Goal: Task Accomplishment & Management: Use online tool/utility

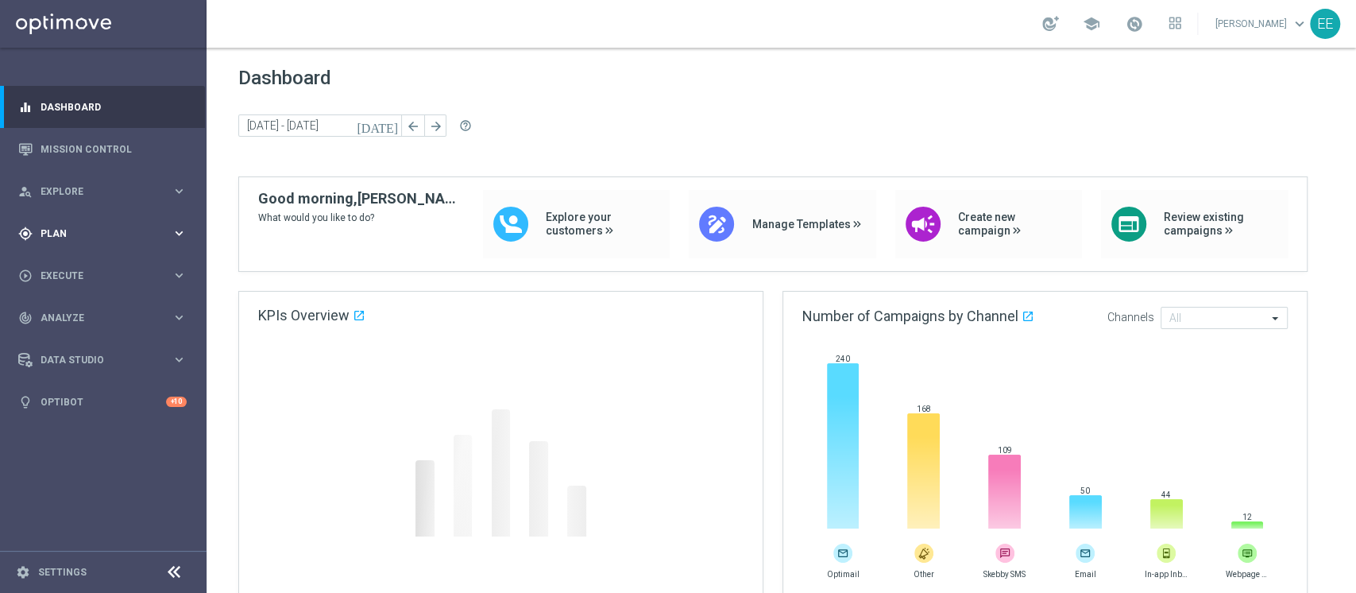
click at [119, 229] on span "Plan" at bounding box center [106, 234] width 131 height 10
click at [71, 317] on span "Templates" at bounding box center [99, 314] width 114 height 10
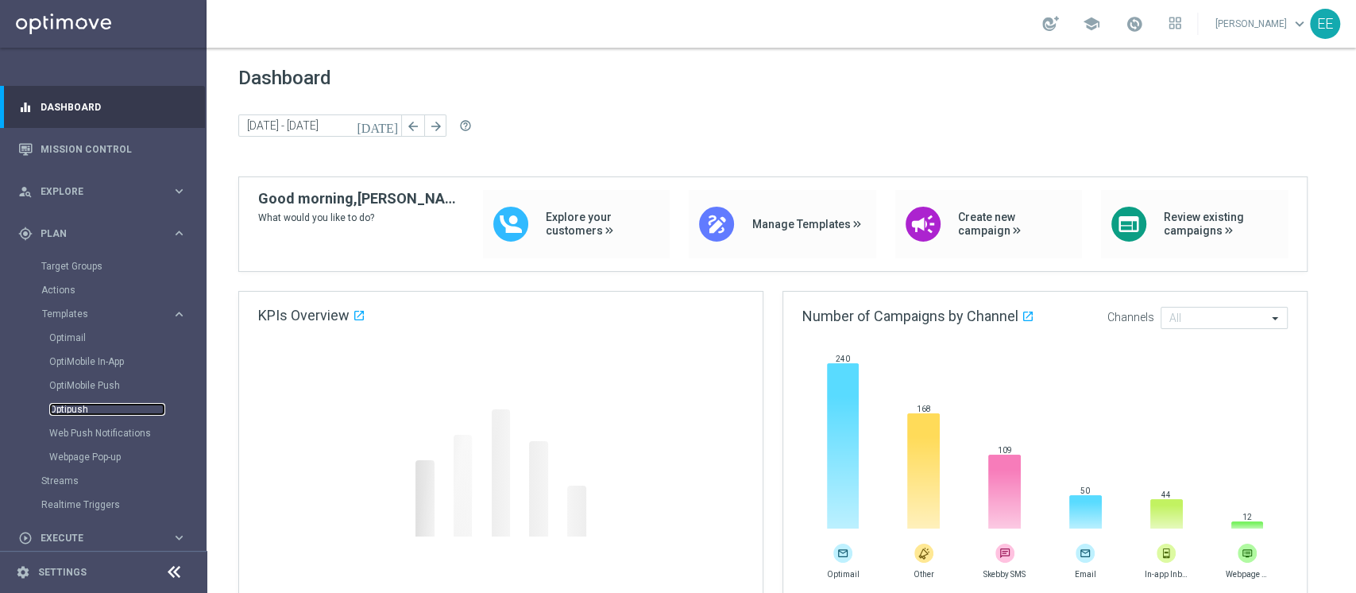
drag, startPoint x: 67, startPoint y: 414, endPoint x: 104, endPoint y: 354, distance: 70.3
click at [67, 414] on link "Optipush" at bounding box center [107, 409] width 116 height 13
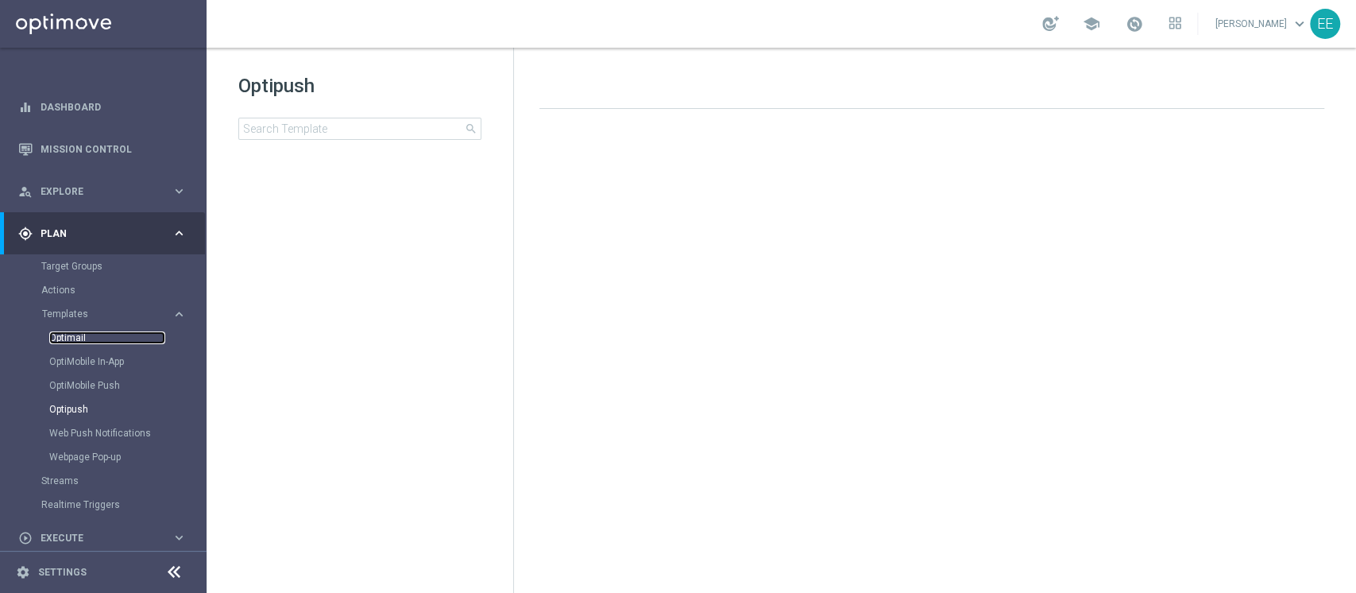
click at [79, 340] on link "Optimail" at bounding box center [107, 337] width 116 height 13
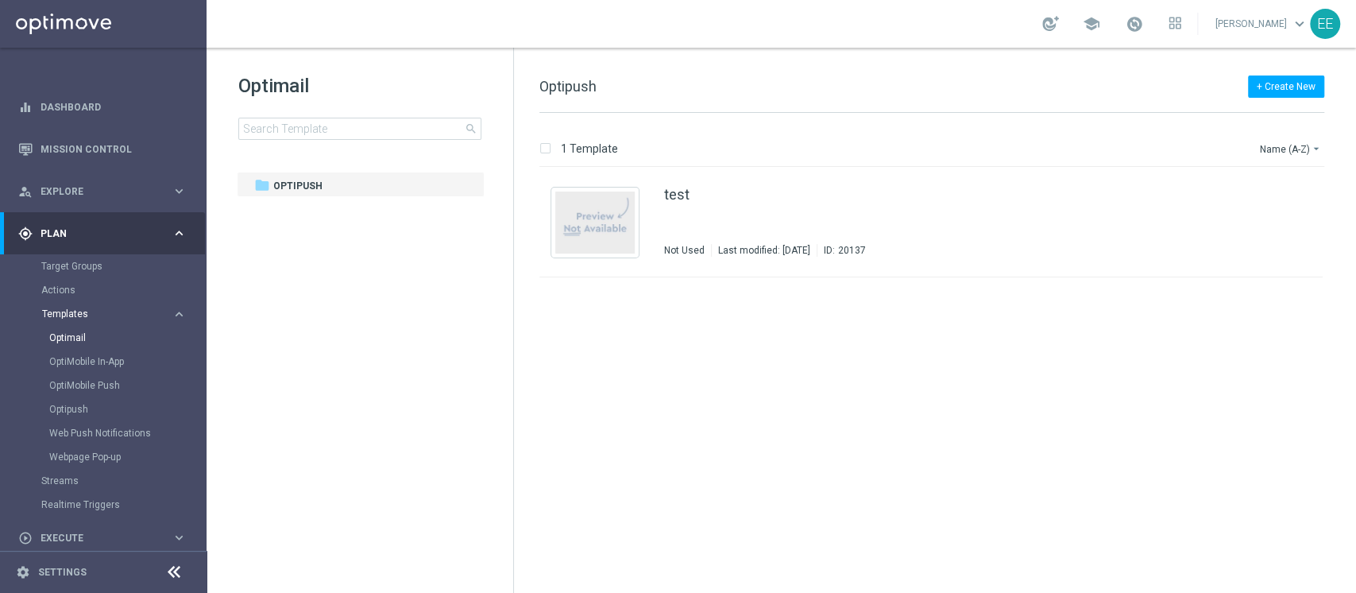
click at [69, 312] on span "Templates" at bounding box center [99, 314] width 114 height 10
click at [77, 341] on link "Optimail" at bounding box center [107, 337] width 116 height 13
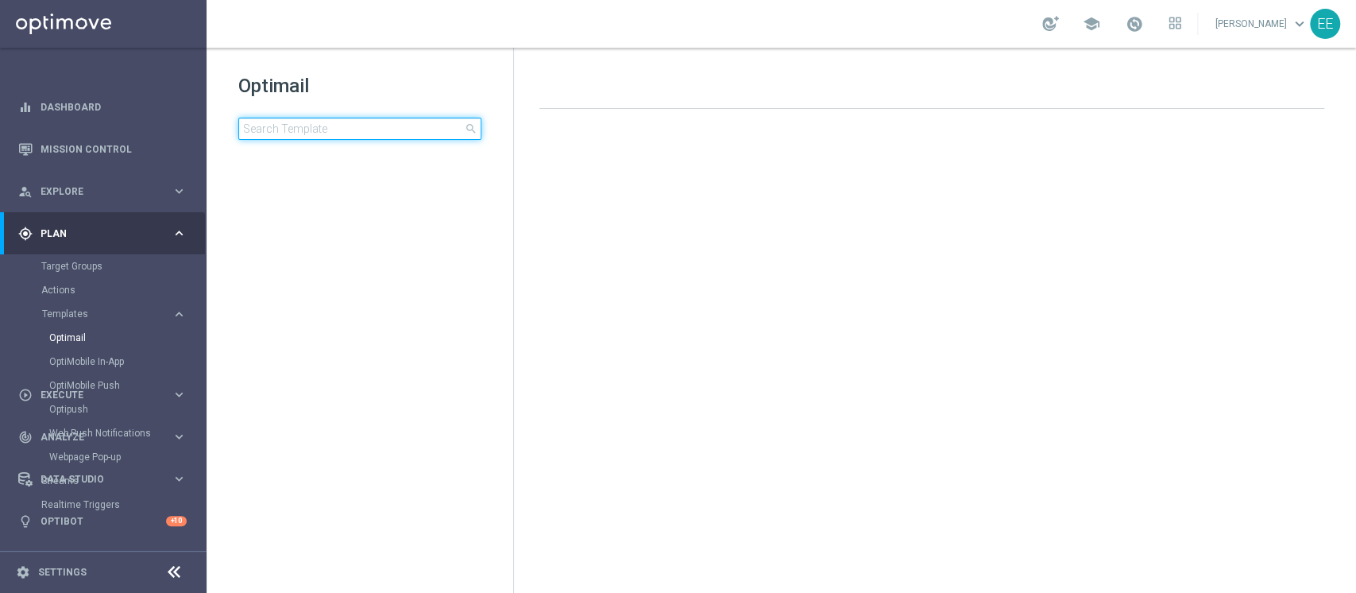
click at [325, 137] on input at bounding box center [359, 129] width 243 height 22
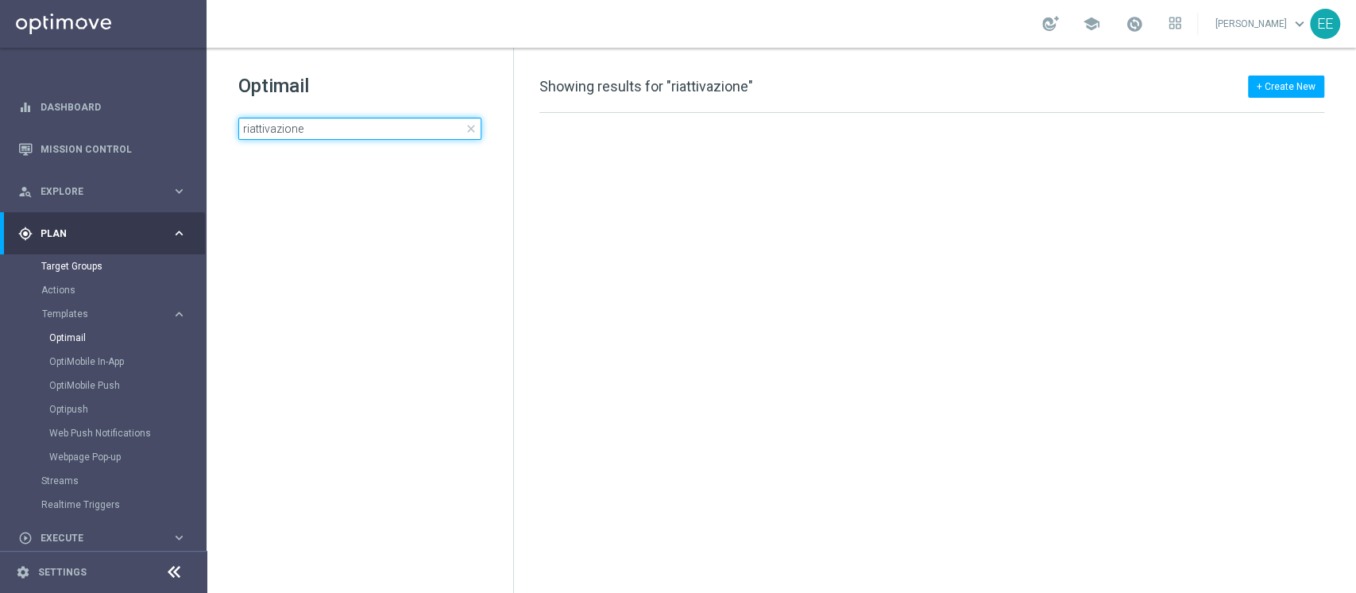
type input "riattivazione"
click at [77, 268] on link "Target Groups" at bounding box center [103, 266] width 124 height 13
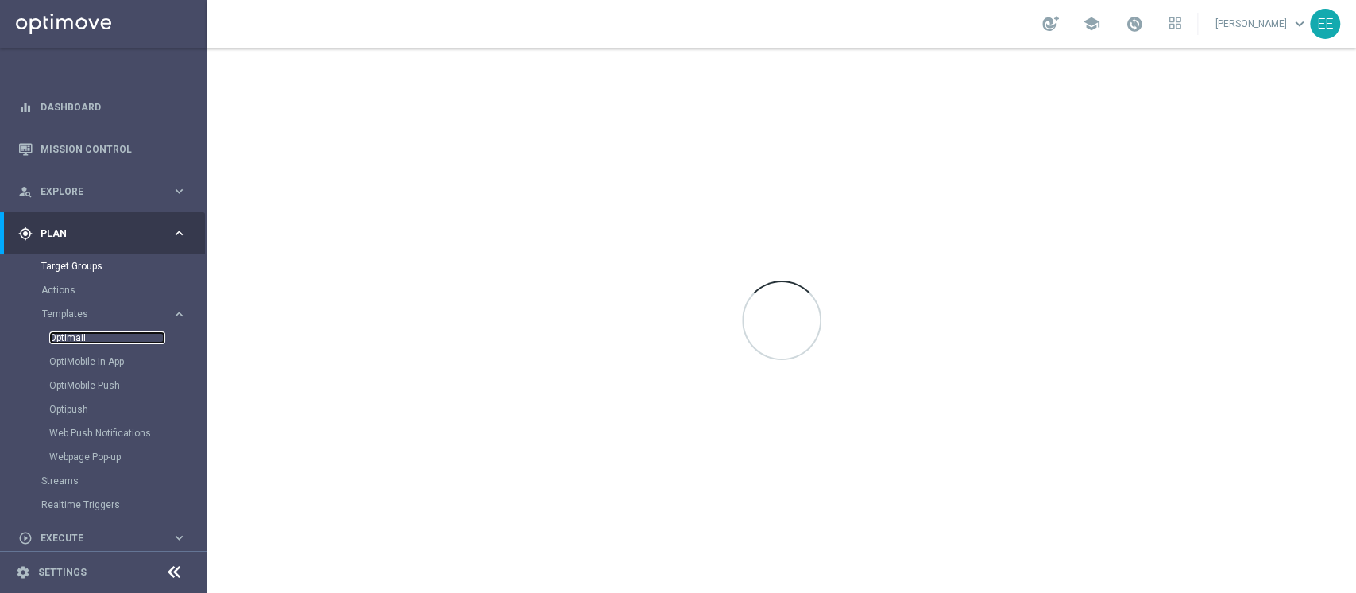
click at [73, 334] on link "Optimail" at bounding box center [107, 337] width 116 height 13
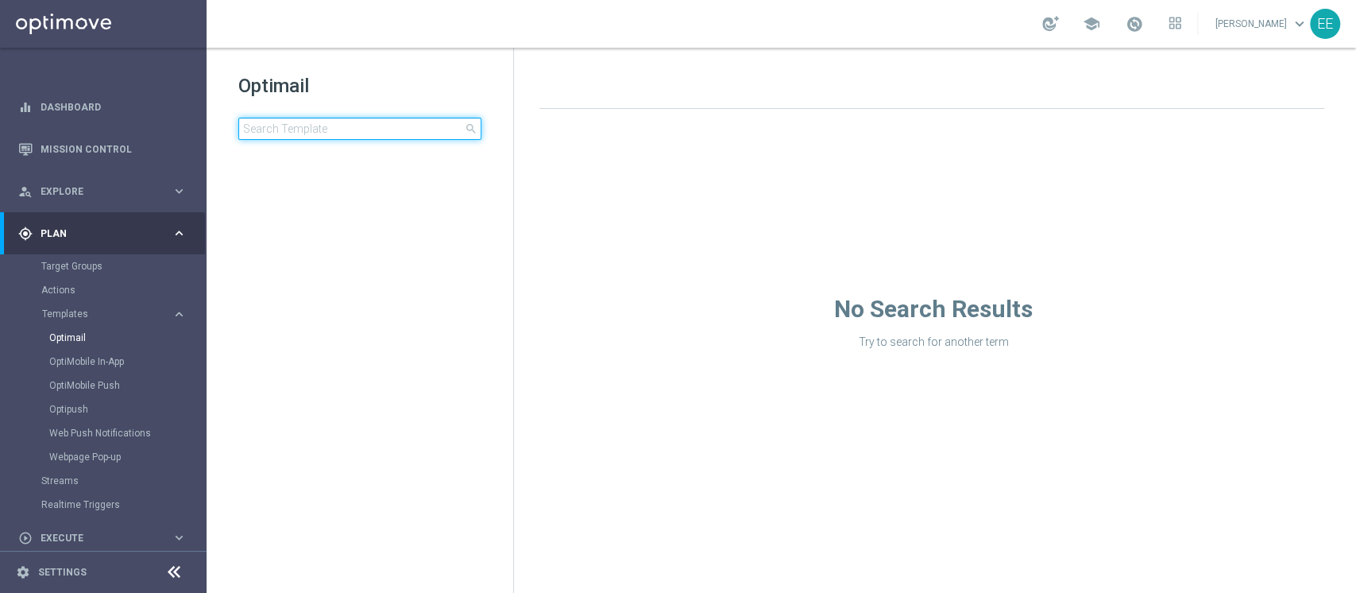
click at [296, 123] on input at bounding box center [359, 129] width 243 height 22
type input "r"
click at [336, 126] on input at bounding box center [359, 129] width 243 height 22
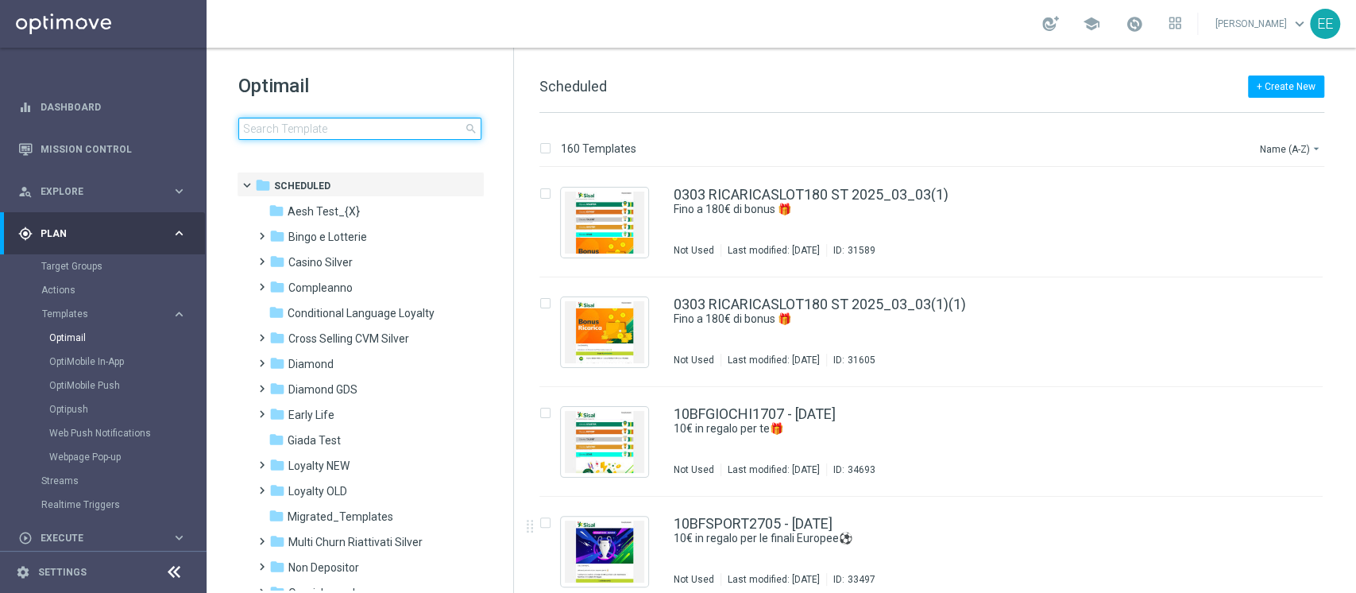
click at [338, 130] on input at bounding box center [359, 129] width 243 height 22
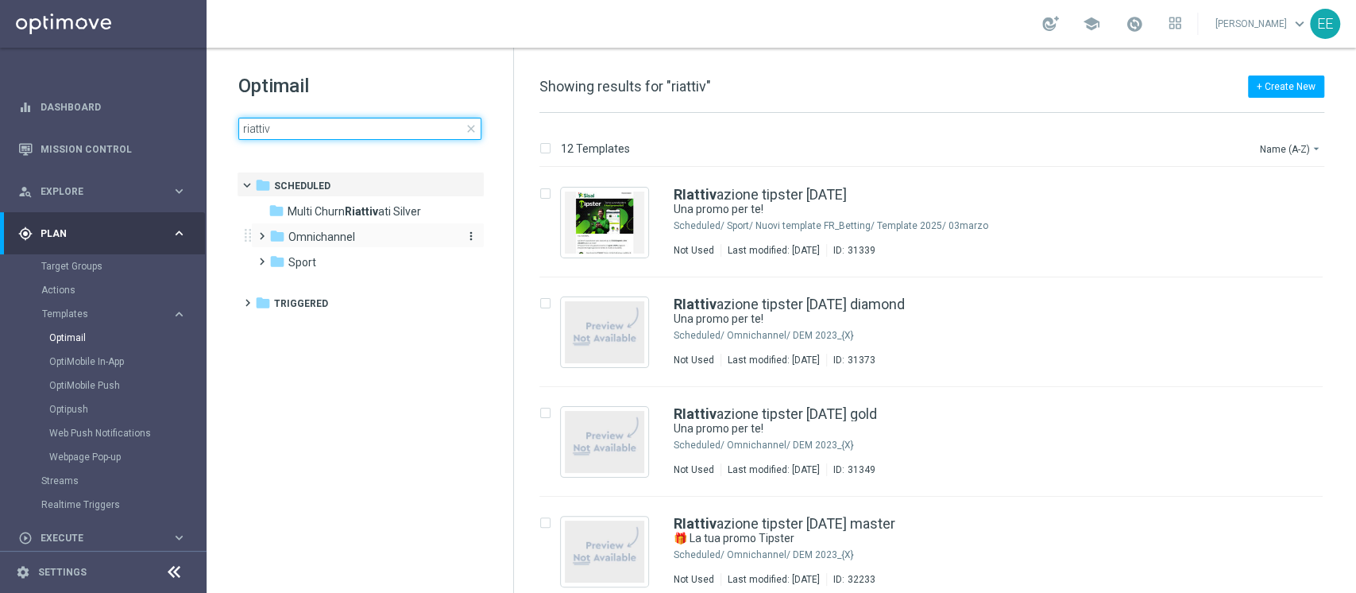
type input "riattiv"
click at [369, 232] on div "folder Omnichannel" at bounding box center [360, 237] width 183 height 18
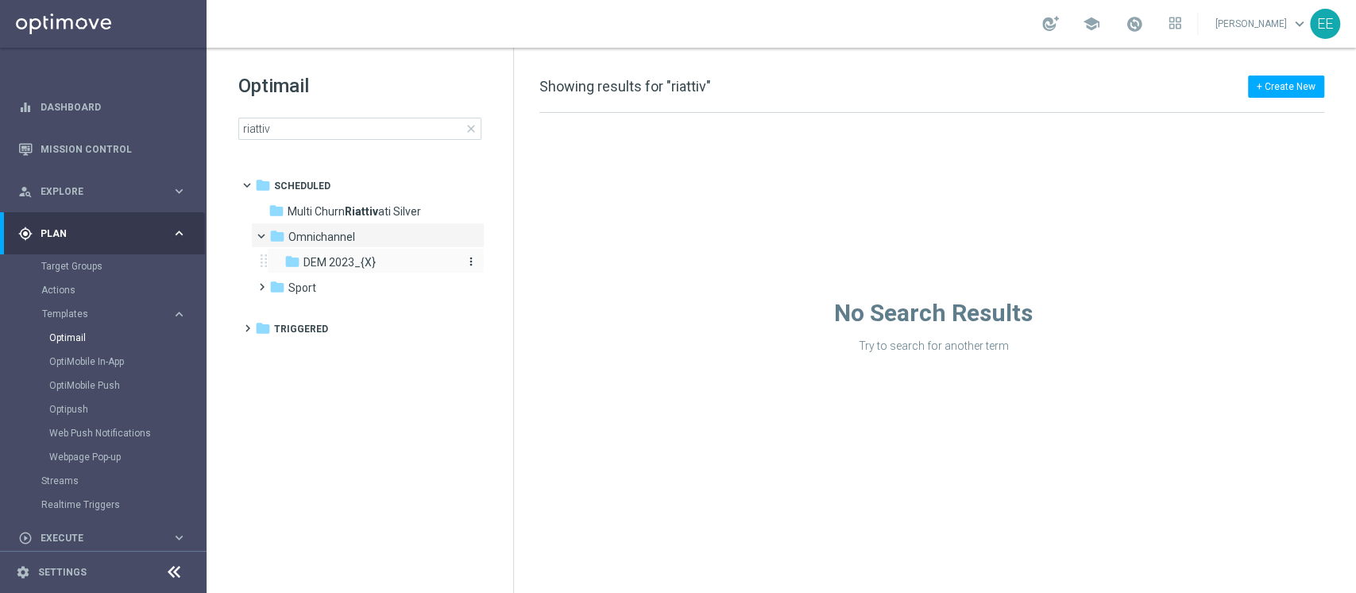
click at [362, 260] on span "DEM 2023_{X}" at bounding box center [339, 262] width 72 height 14
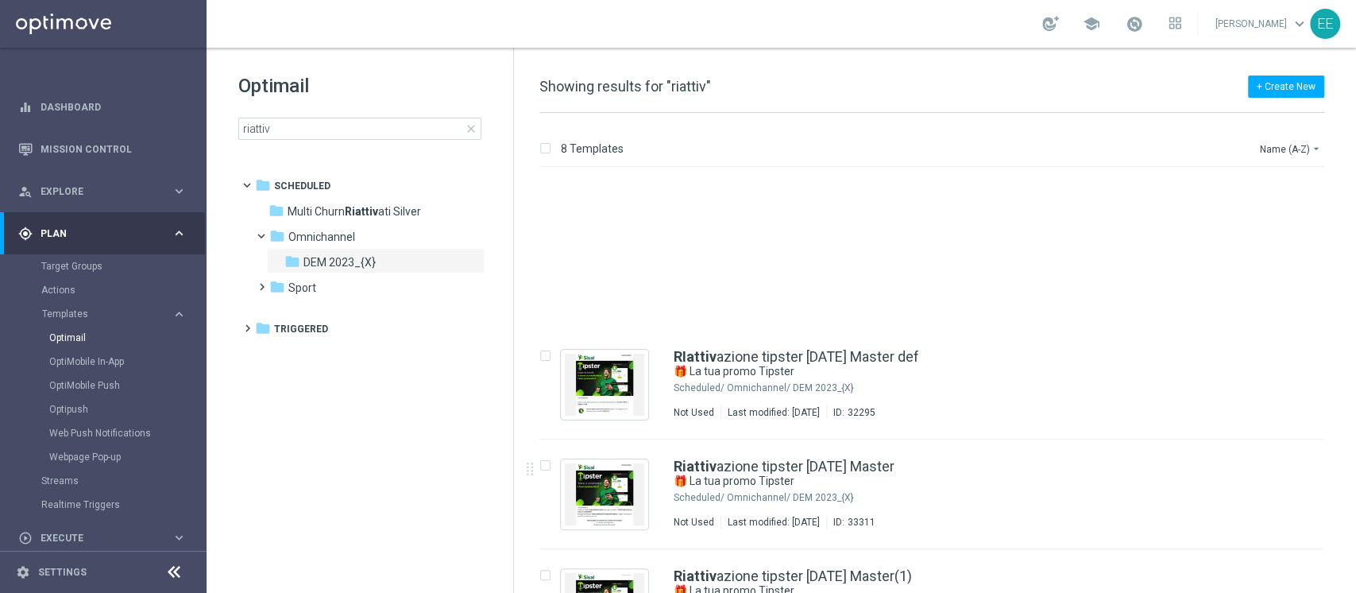
scroll to position [361, 0]
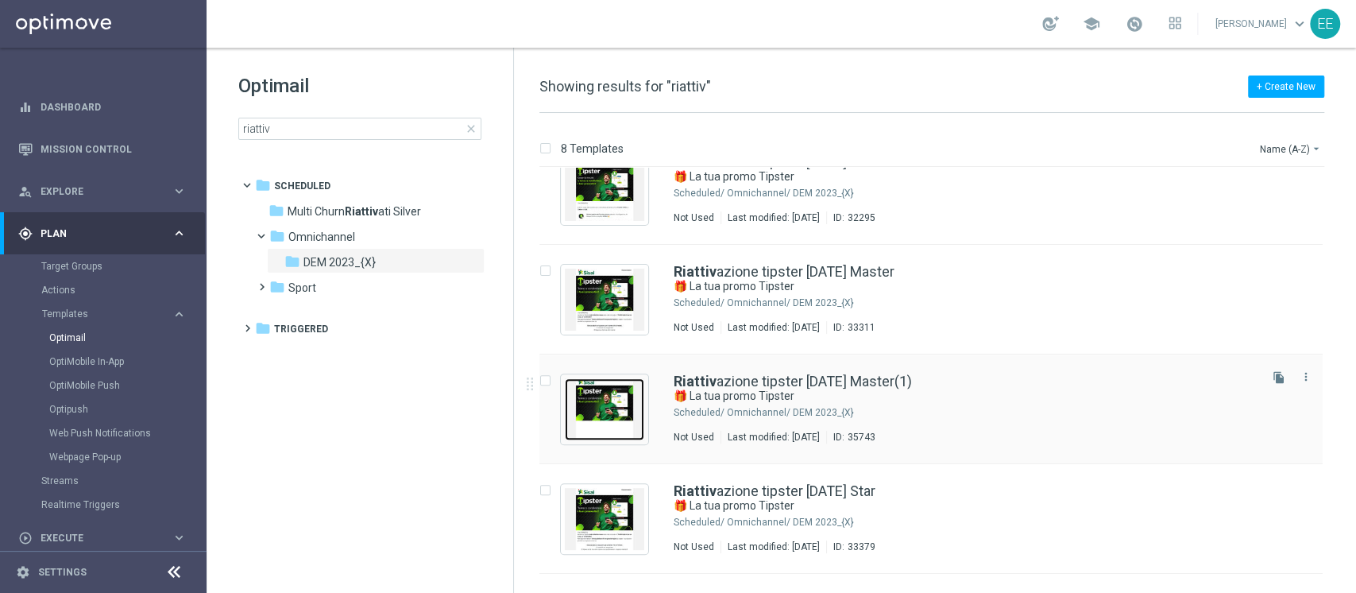
click at [608, 411] on img "Press SPACE to select this row." at bounding box center [604, 409] width 79 height 62
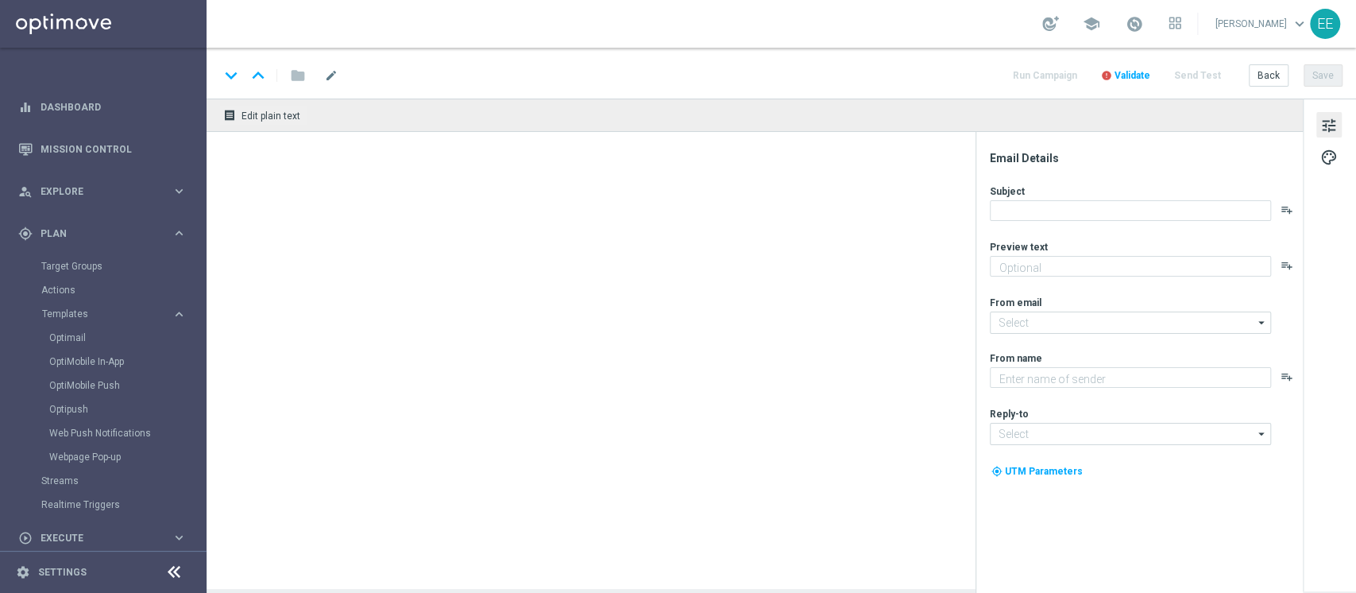
type textarea "Torna su Tipster e sblocca la tua Freebet!"
type textarea "Sisal"
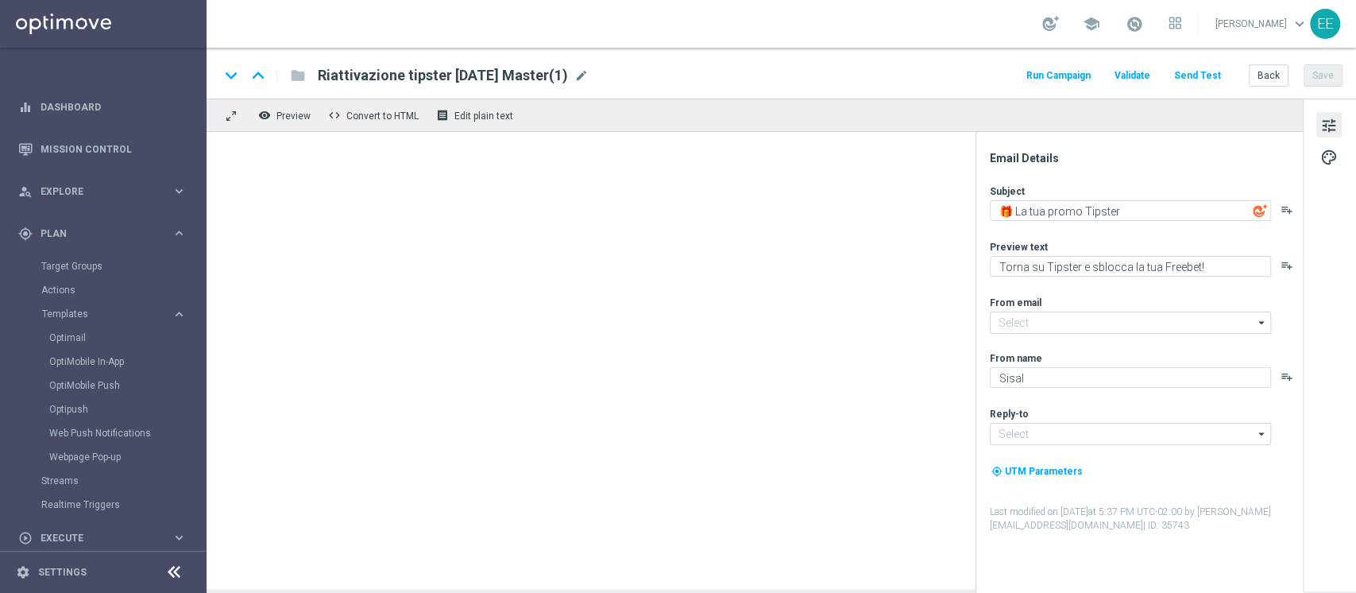
type input "newsletter@comunicazioni.sisal.it"
type input "info@sisal.it"
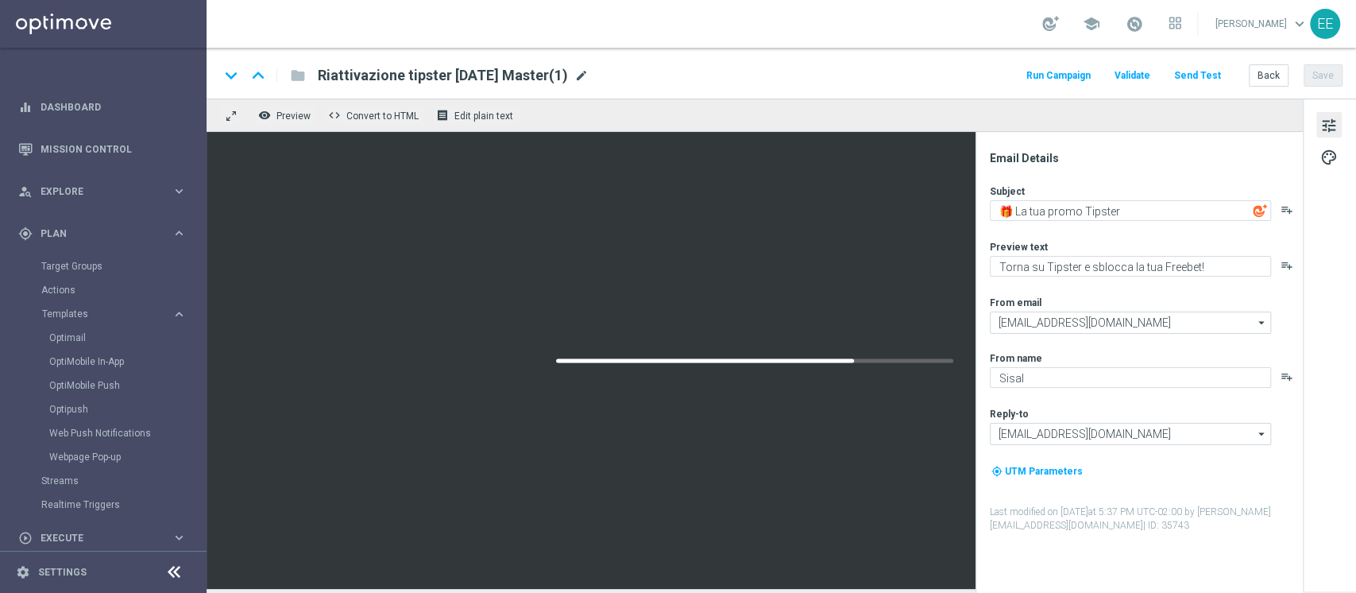
click at [589, 70] on span "mode_edit" at bounding box center [581, 75] width 14 height 14
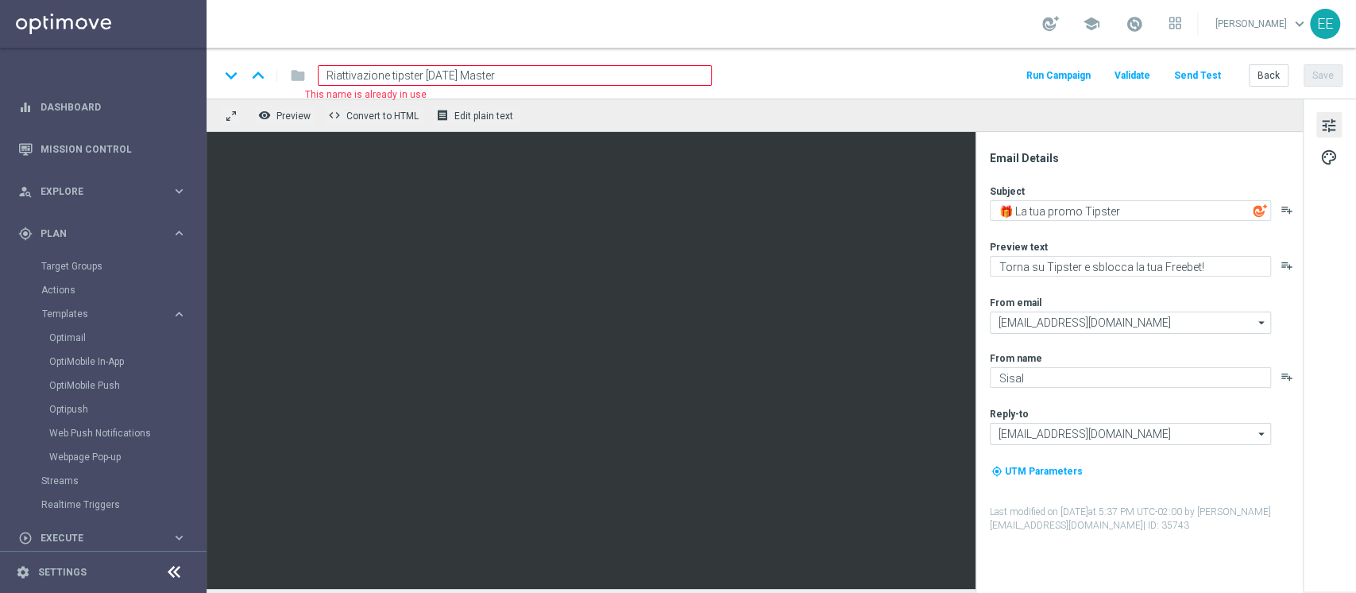
click at [438, 73] on input "Riattivazione tipster 23.05.2025 Master" at bounding box center [515, 75] width 394 height 21
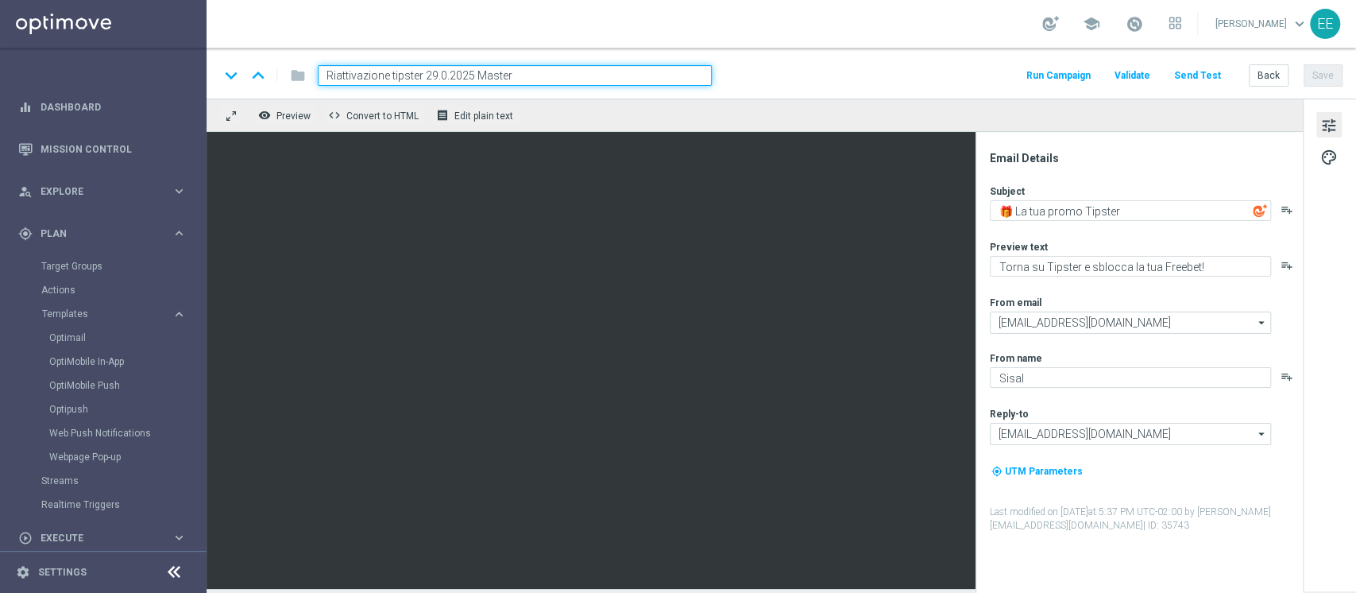
type input "Riattivazione tipster 29.08.2025 Master"
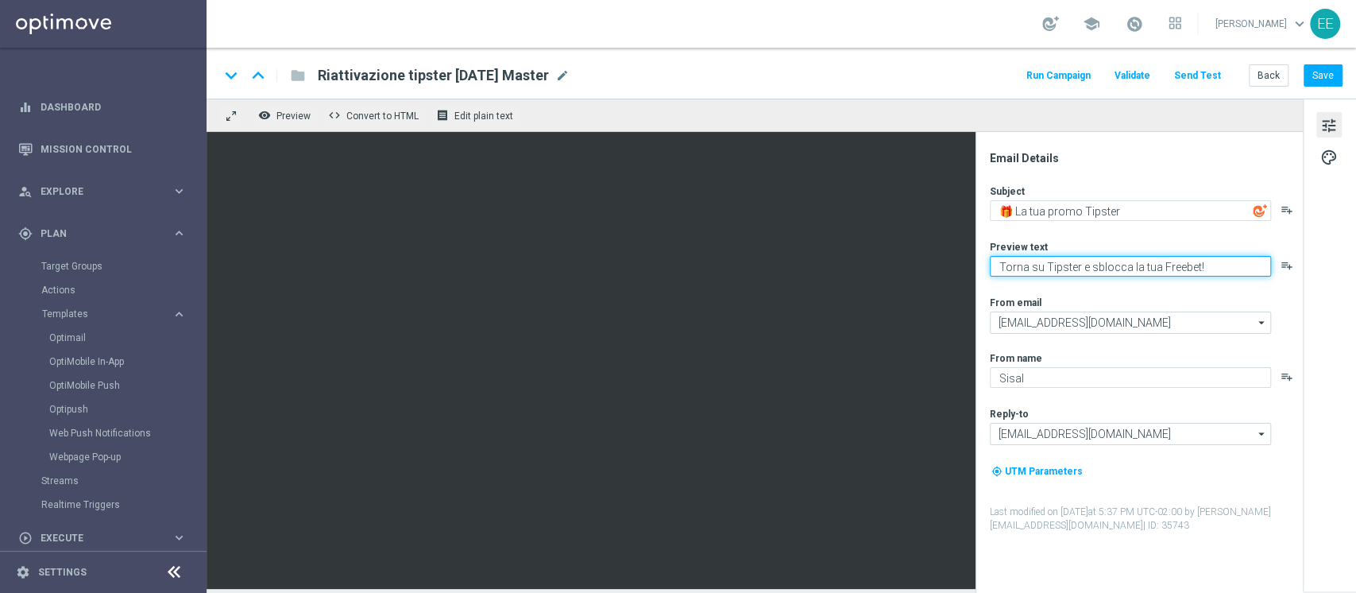
paste textarea "Sblocca la tua Freebet e un Bottino bonus"
type textarea "Sblocca la tua Freebet e un Bottino bonus"
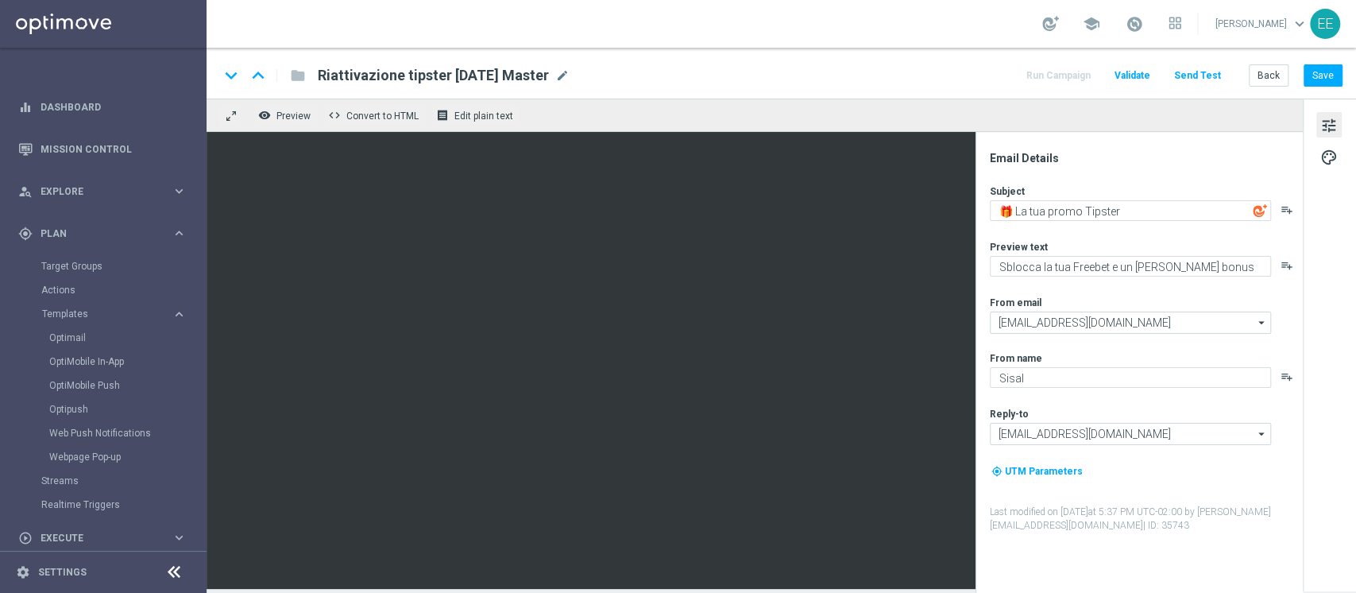
click at [633, 589] on div "keyboard_arrow_down keyboard_arrow_up folder Riattivazione tipster 29.08.2025 M…" at bounding box center [781, 320] width 1149 height 545
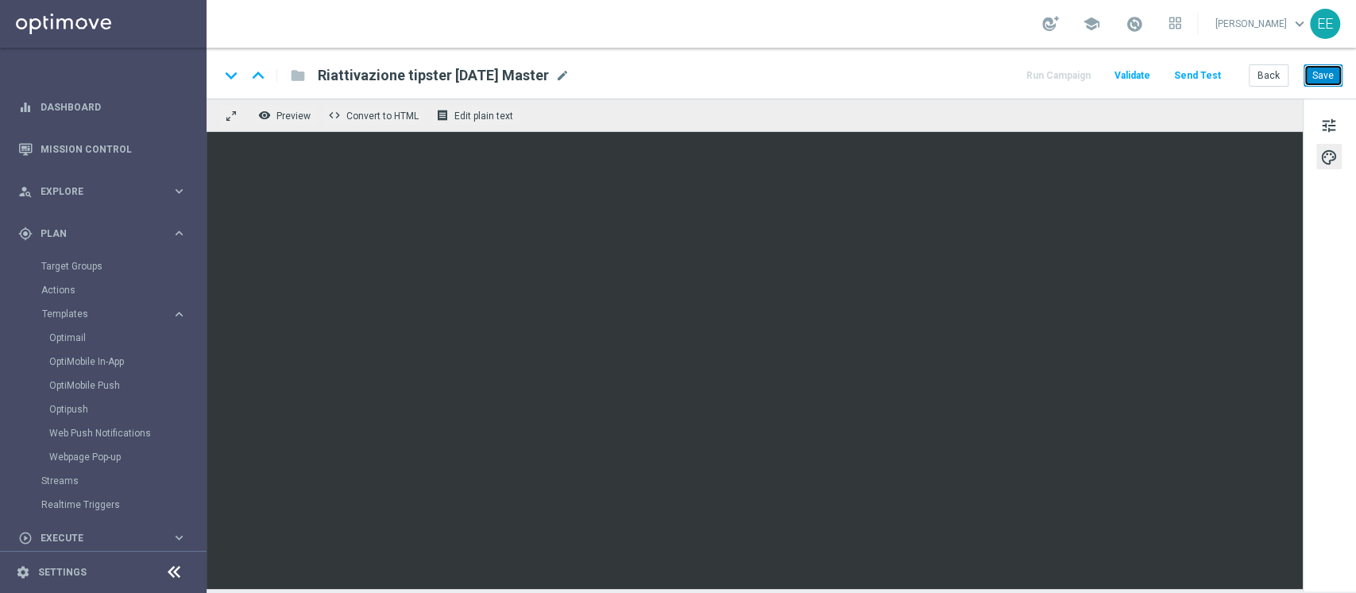
click at [1324, 75] on button "Save" at bounding box center [1323, 75] width 39 height 22
click at [500, 69] on span "Riattivazione tipster 29.08.2025 Master" at bounding box center [433, 75] width 231 height 19
click at [0, 0] on input "Riattivazione tipster 29.08.2025 Master" at bounding box center [0, 0] width 0 height 0
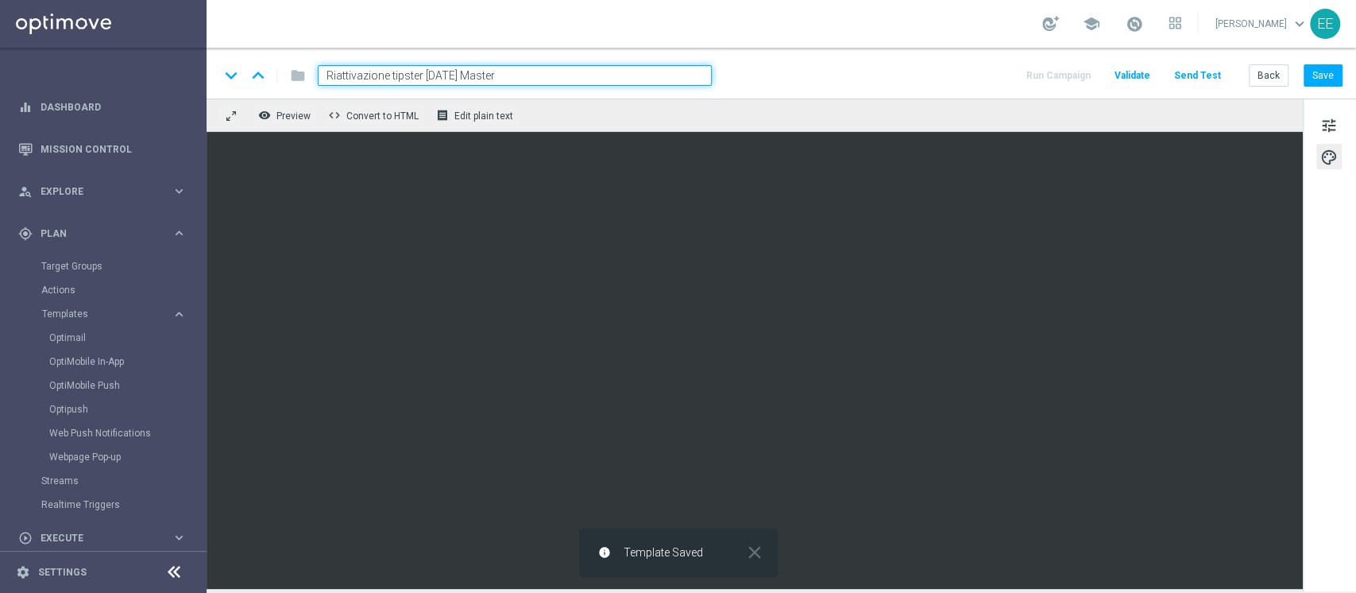
click at [500, 69] on input "Riattivazione tipster 29.08.2025 Master" at bounding box center [515, 75] width 394 height 21
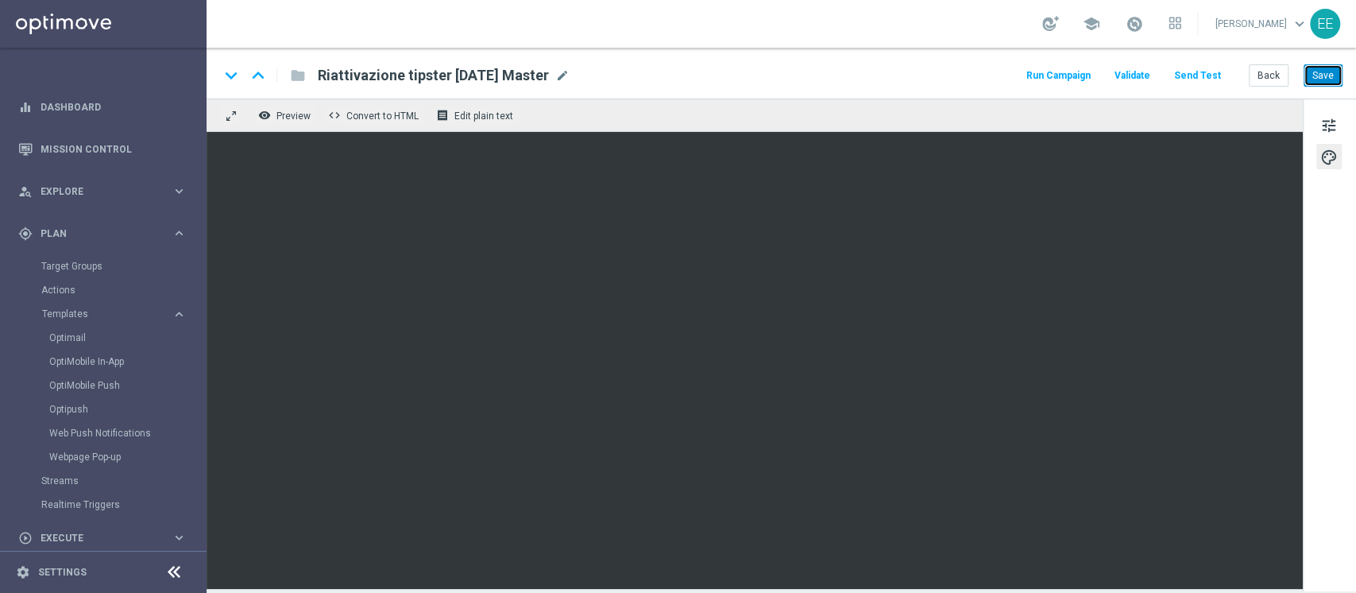
click at [1312, 82] on button "Save" at bounding box center [1323, 75] width 39 height 22
click at [1269, 76] on button "Back" at bounding box center [1269, 75] width 40 height 22
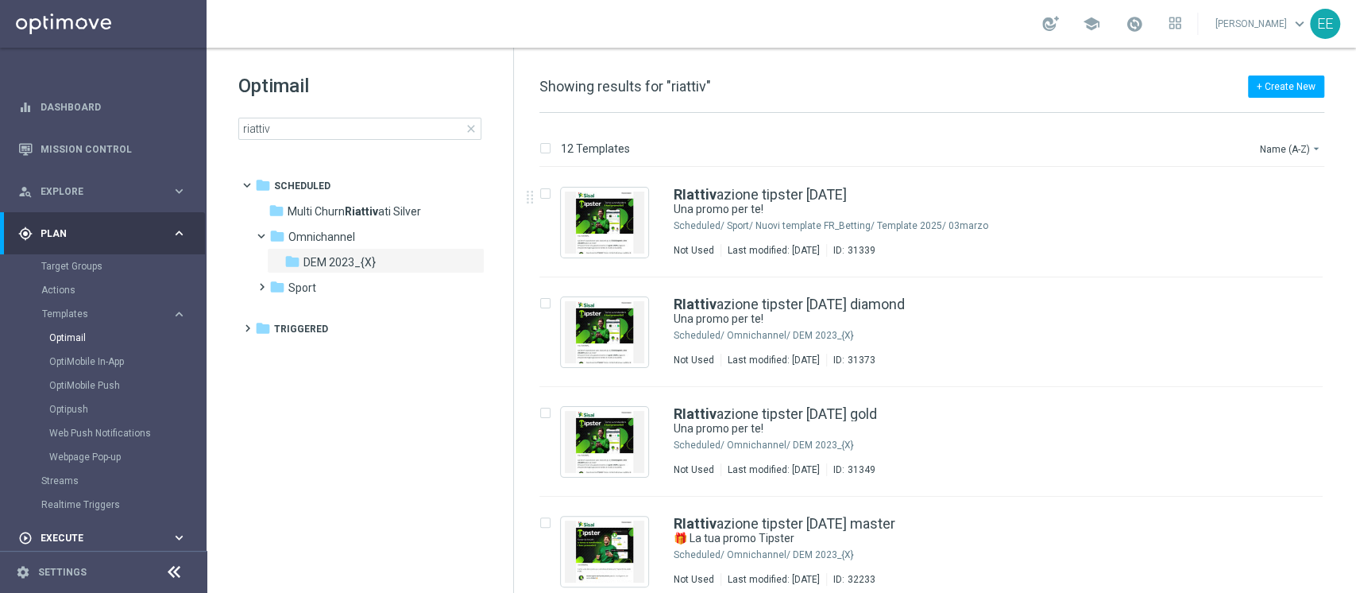
click at [75, 535] on span "Execute" at bounding box center [106, 538] width 131 height 10
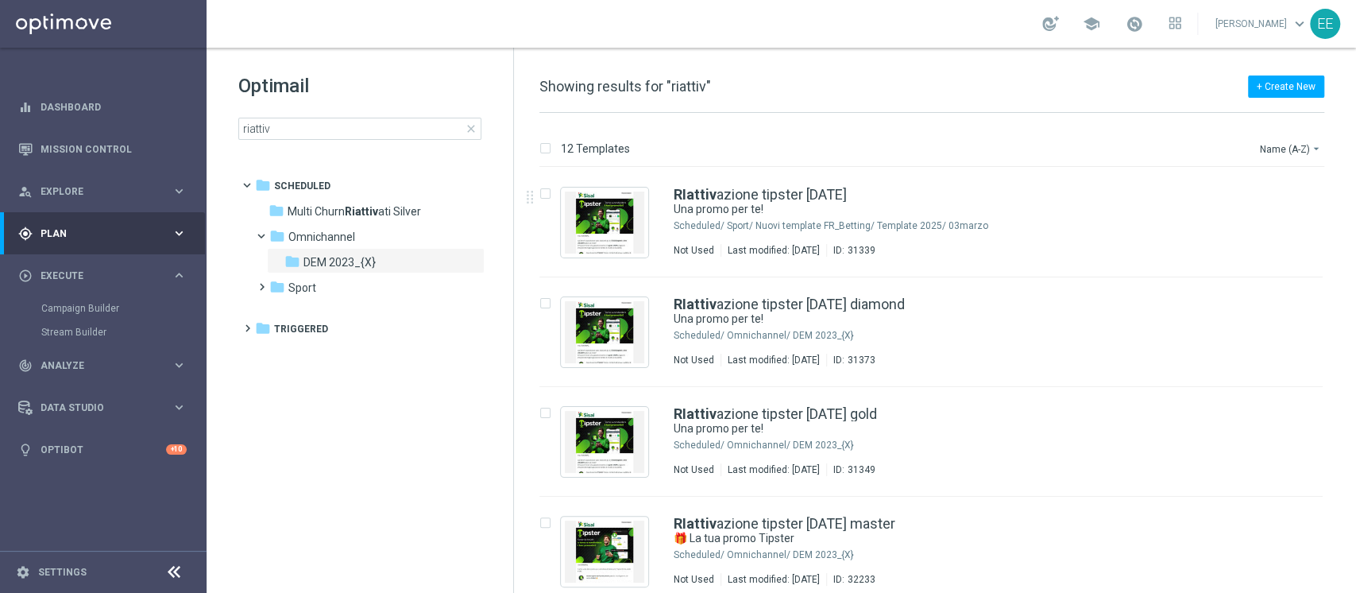
click at [53, 225] on div "gps_fixed Plan keyboard_arrow_right" at bounding box center [102, 233] width 205 height 42
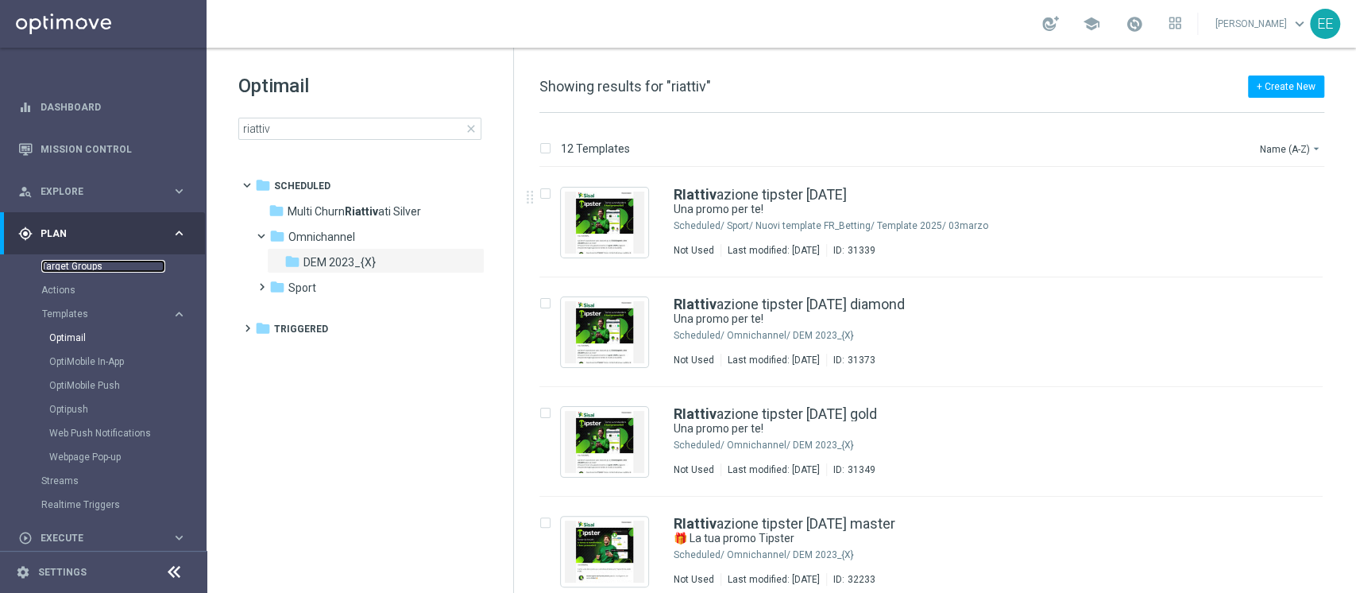
click at [66, 269] on link "Target Groups" at bounding box center [103, 266] width 124 height 13
